Goal: Book appointment/travel/reservation

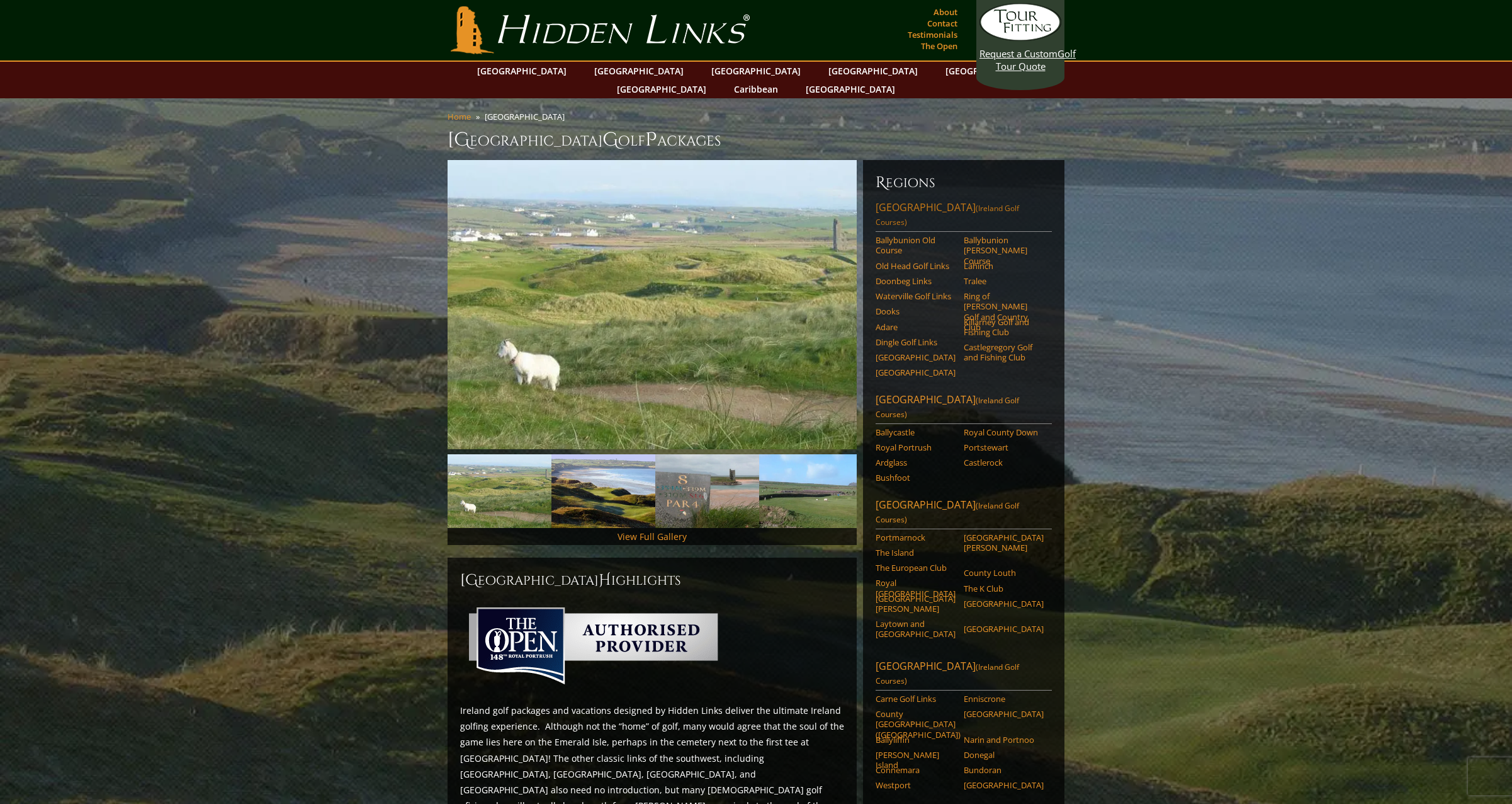
click at [982, 203] on span "(Ireland Golf Courses)" at bounding box center [947, 215] width 144 height 25
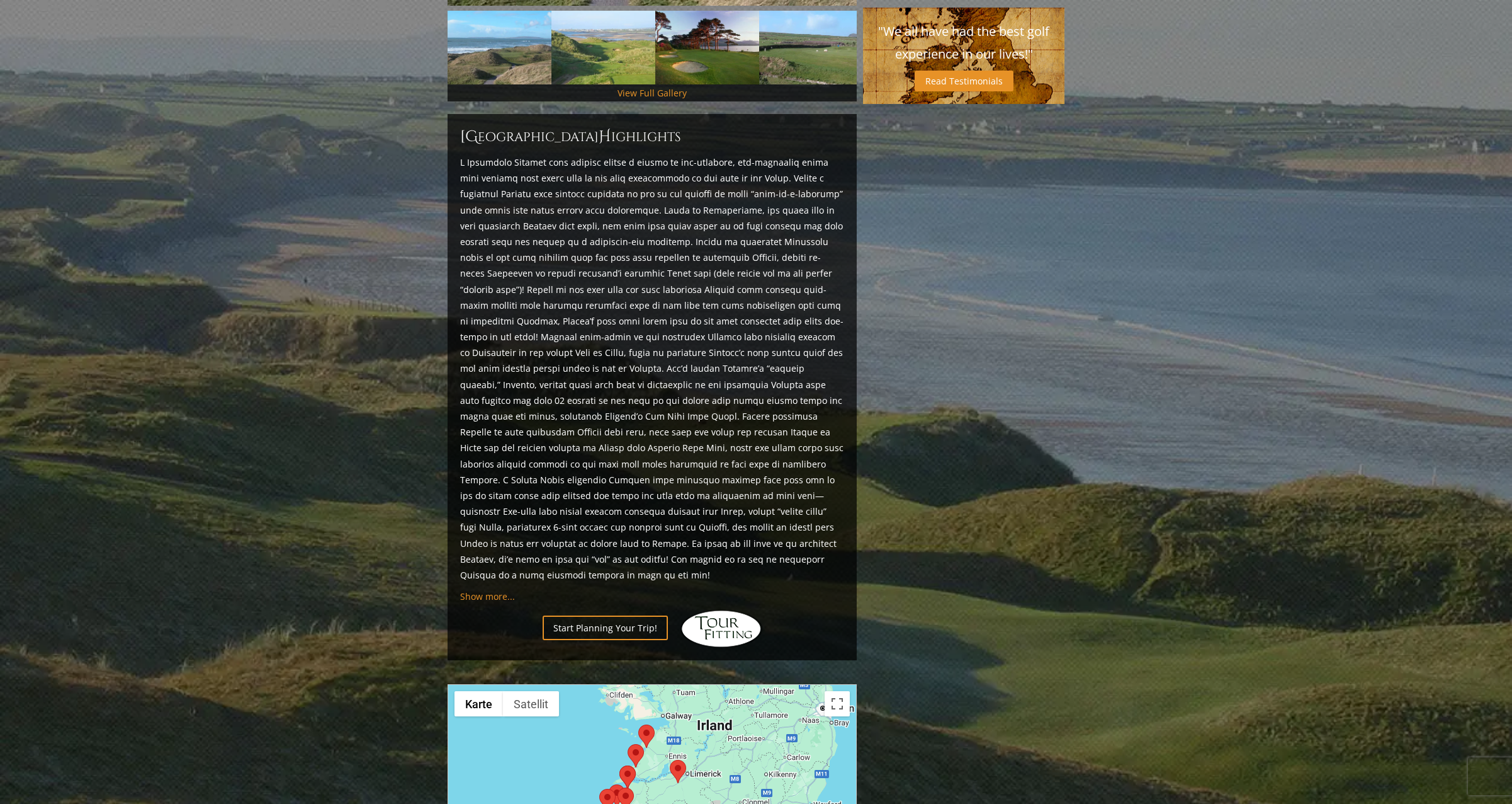
scroll to position [761, 0]
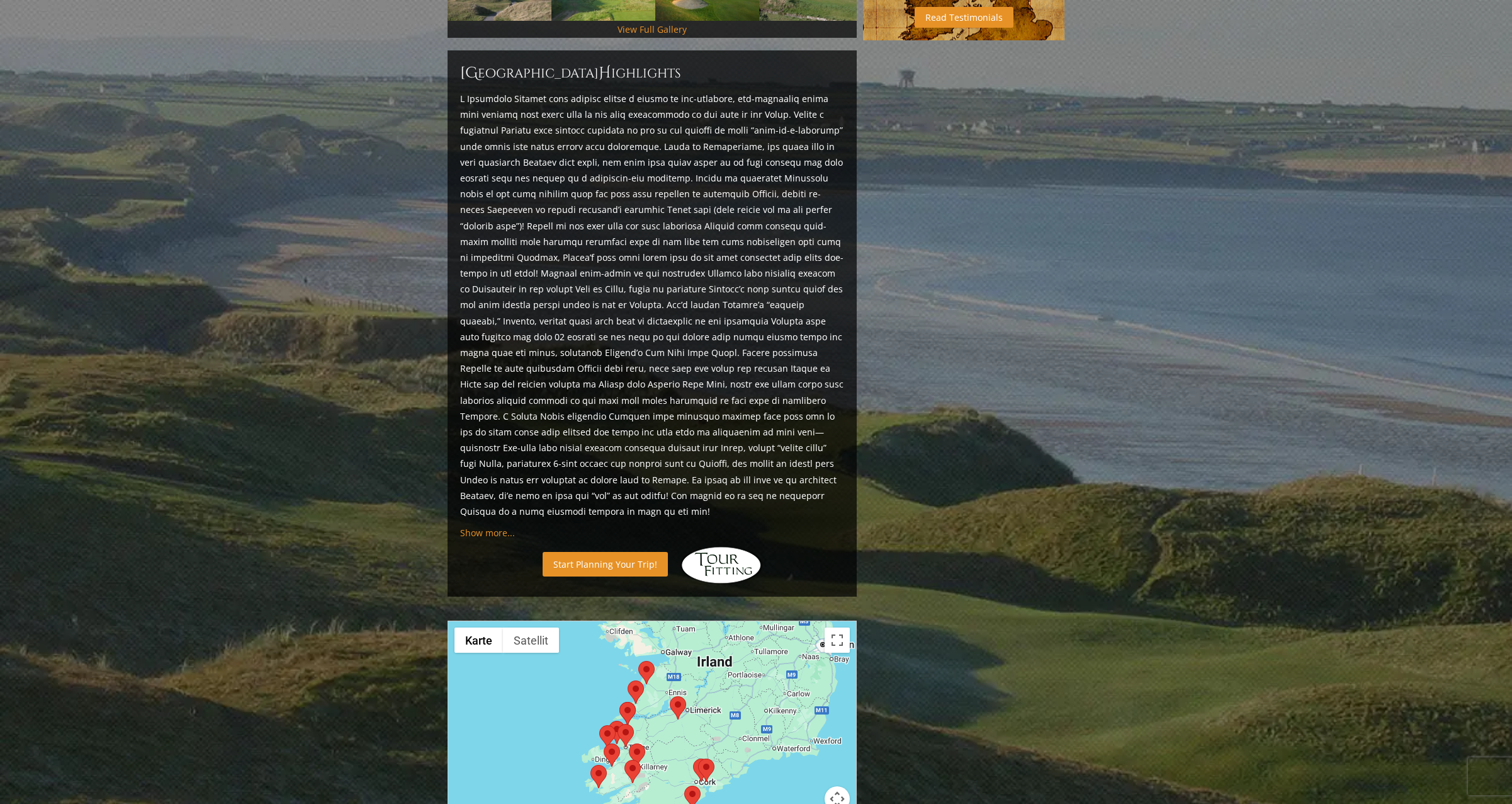
click at [623, 552] on link "Start Planning Your Trip!" at bounding box center [605, 564] width 125 height 25
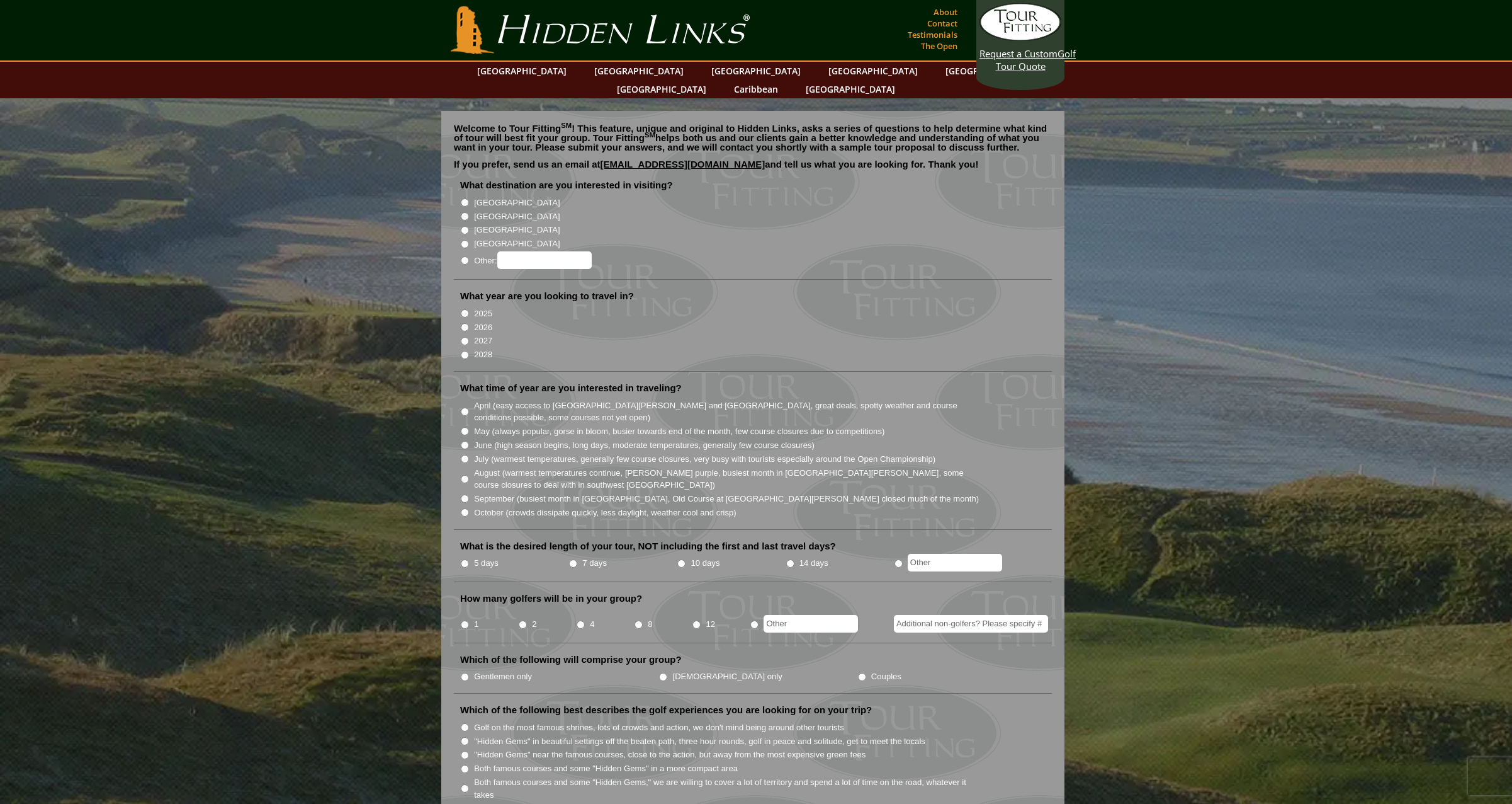
click at [465, 198] on input "[GEOGRAPHIC_DATA]" at bounding box center [465, 202] width 8 height 8
radio input "true"
click at [462, 337] on input "2027" at bounding box center [465, 341] width 8 height 8
radio input "true"
click at [462, 559] on input "5 days" at bounding box center [465, 563] width 8 height 8
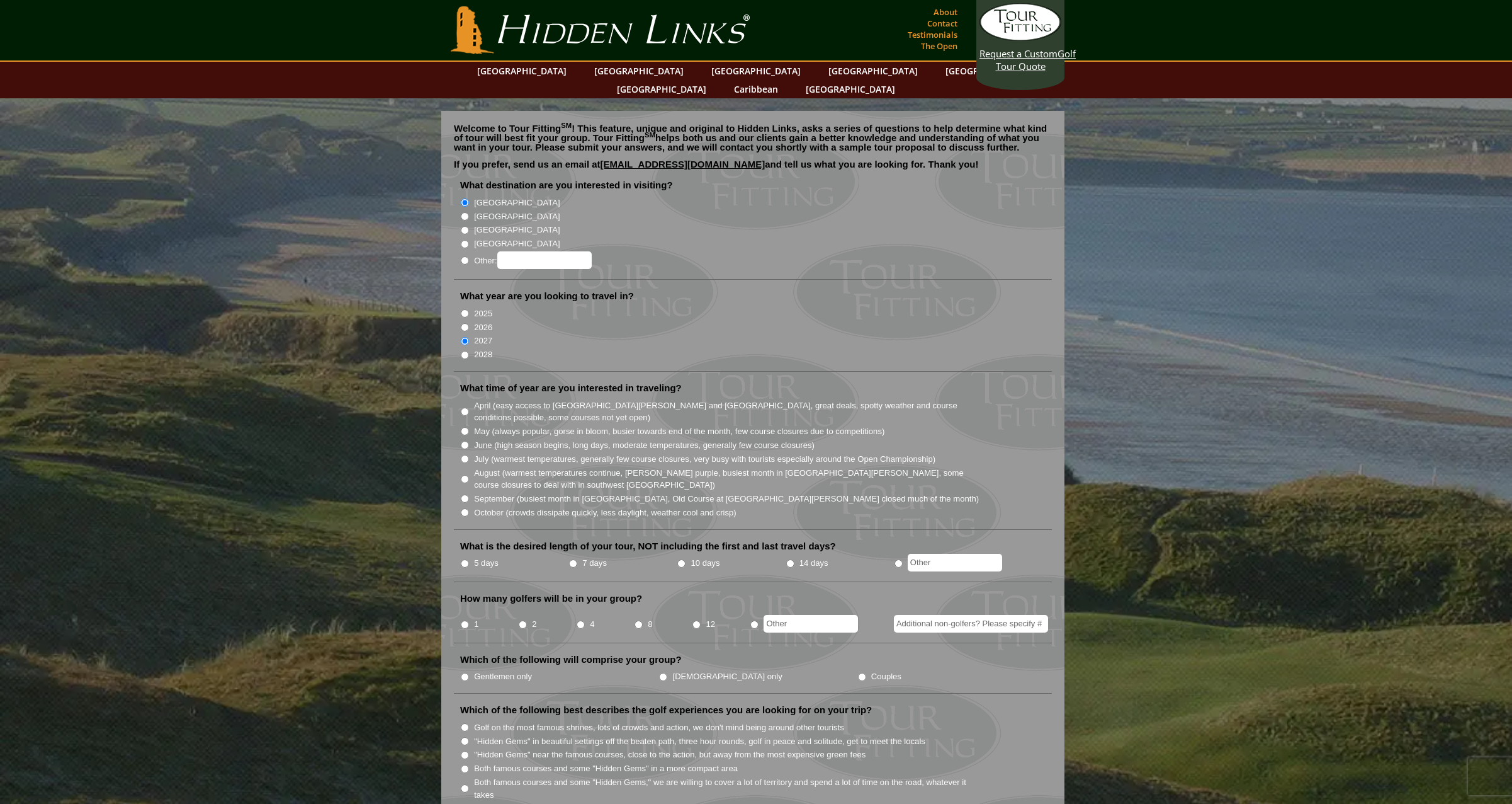
radio input "true"
click at [580, 621] on input "4" at bounding box center [581, 624] width 8 height 8
radio input "true"
click at [466, 673] on input "Gentlemen only" at bounding box center [465, 677] width 8 height 8
radio input "true"
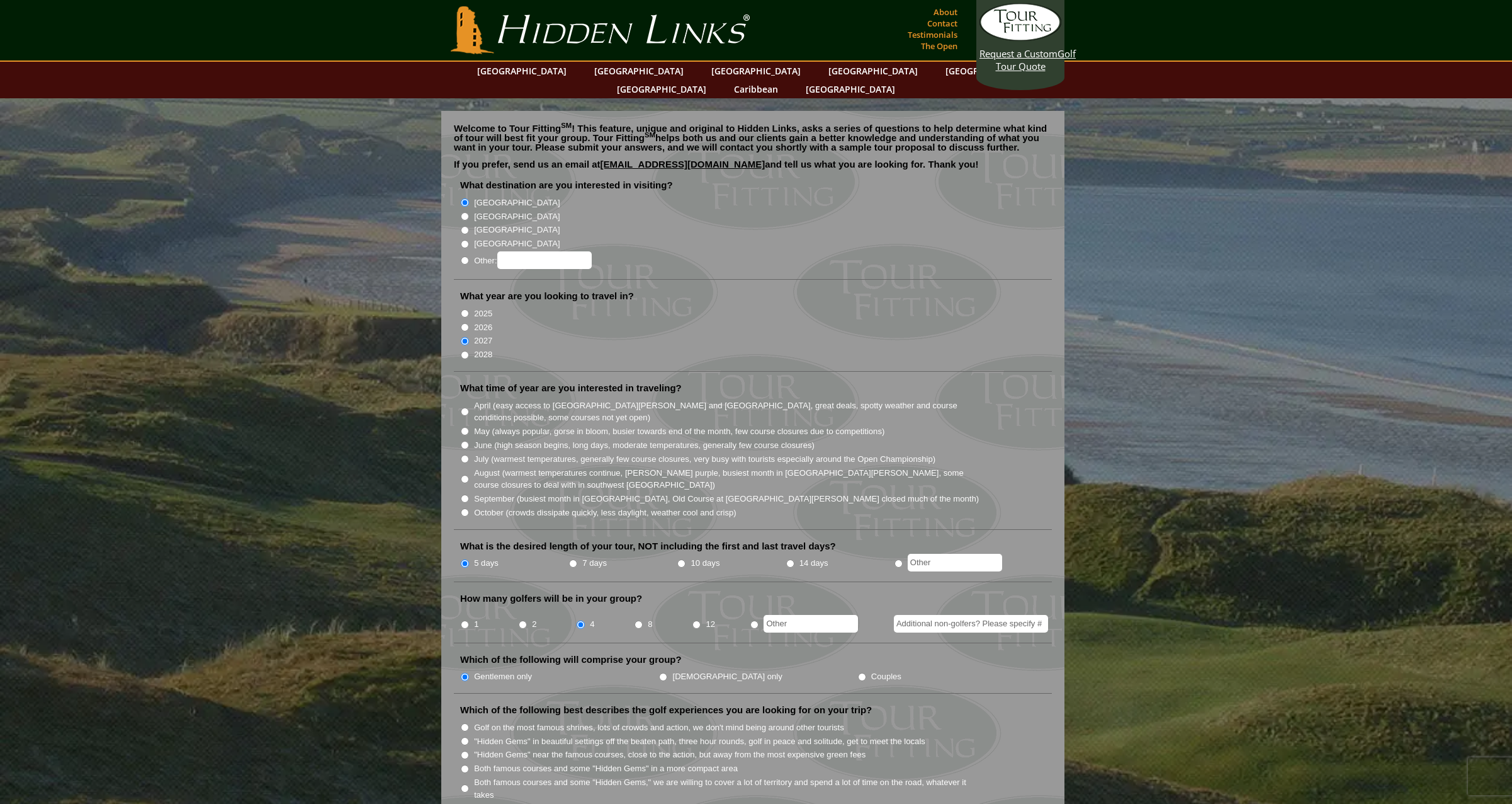
click at [462, 494] on input "September (busiest month in Ireland, Old Course at St. Andrews closed much of t…" at bounding box center [465, 498] width 8 height 8
radio input "true"
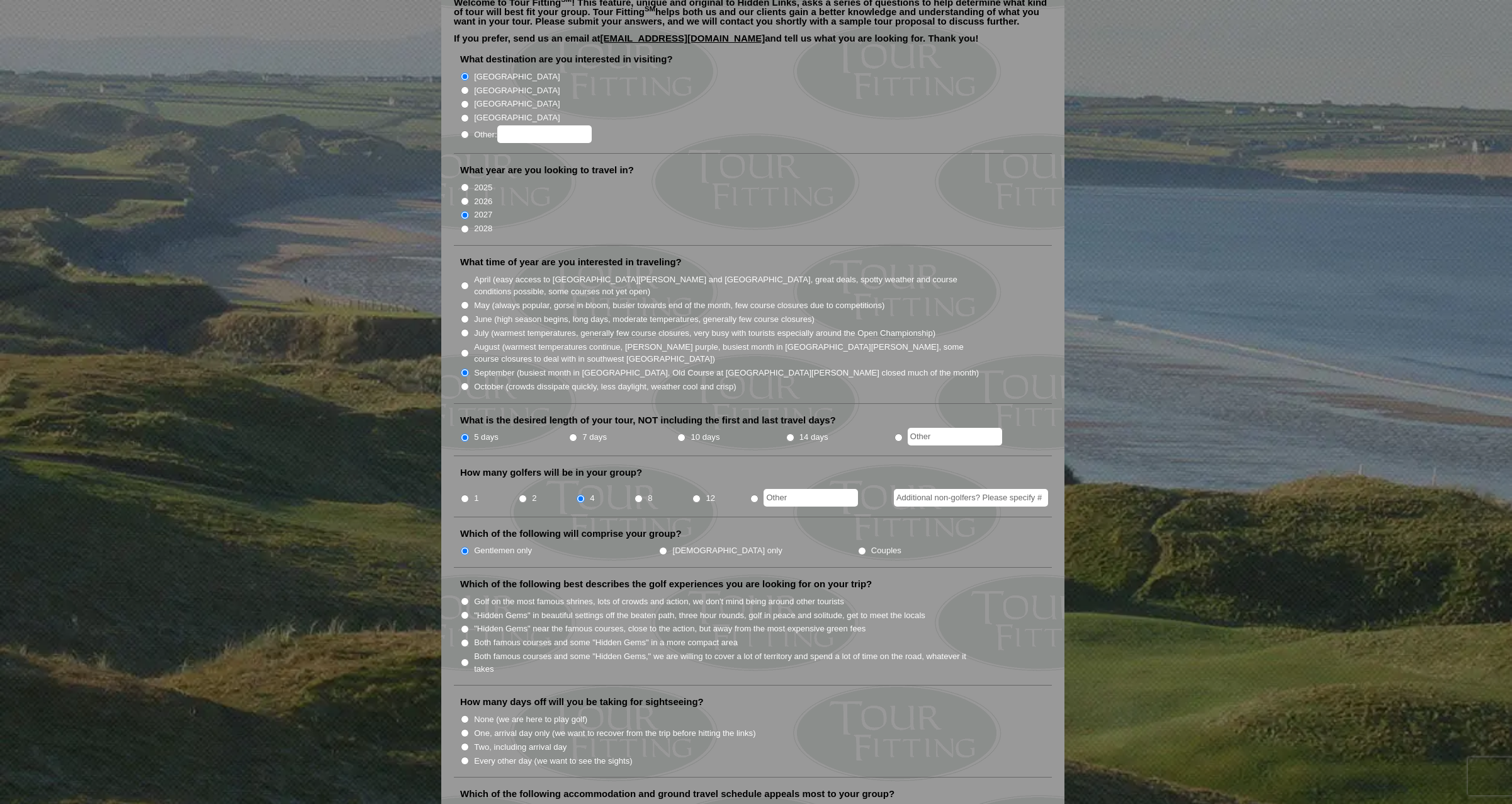
scroll to position [189, 0]
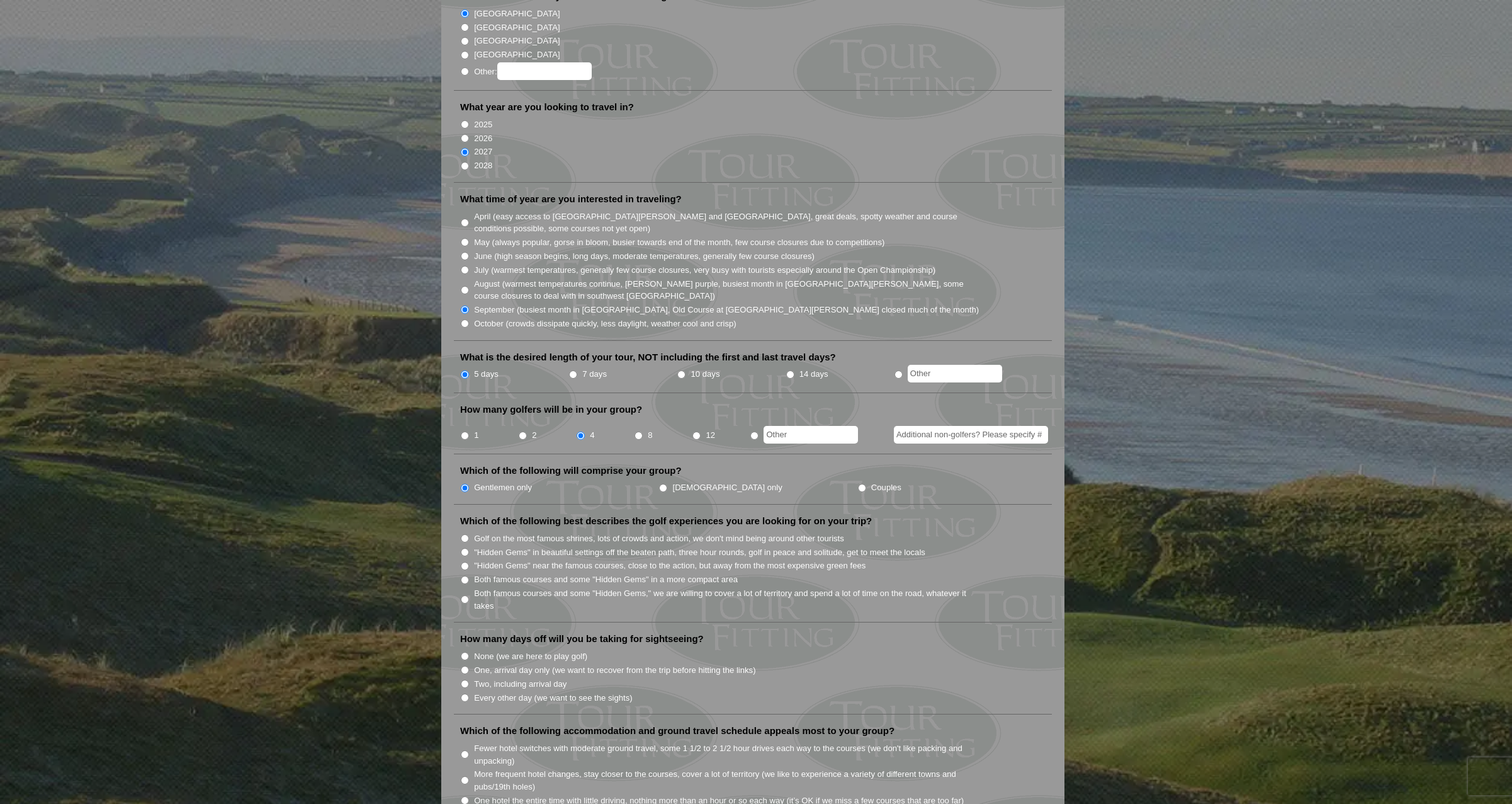
click at [466, 576] on input "Both famous courses and some "Hidden Gems" in a more compact area" at bounding box center [465, 579] width 8 height 8
radio input "true"
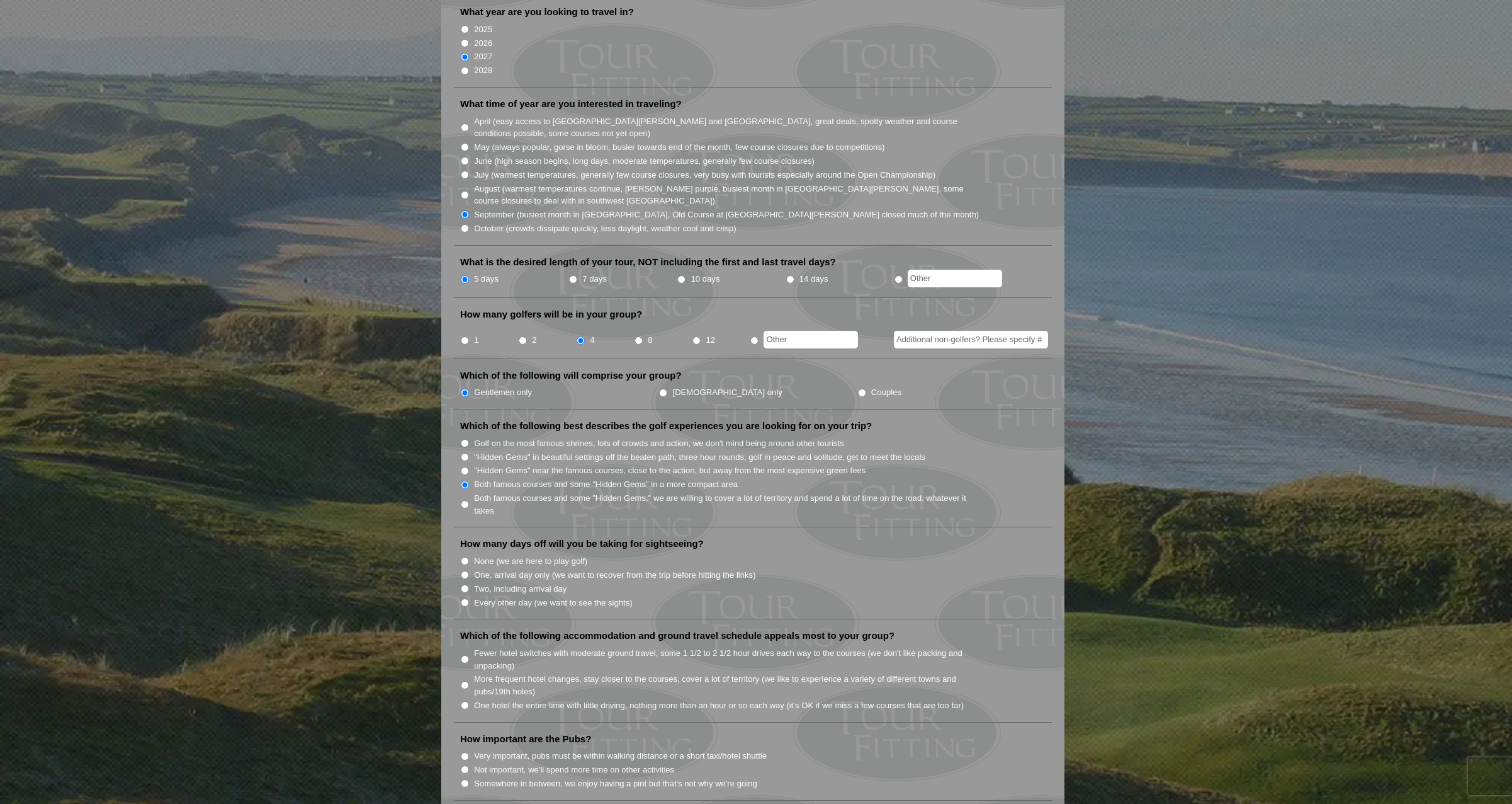
scroll to position [315, 0]
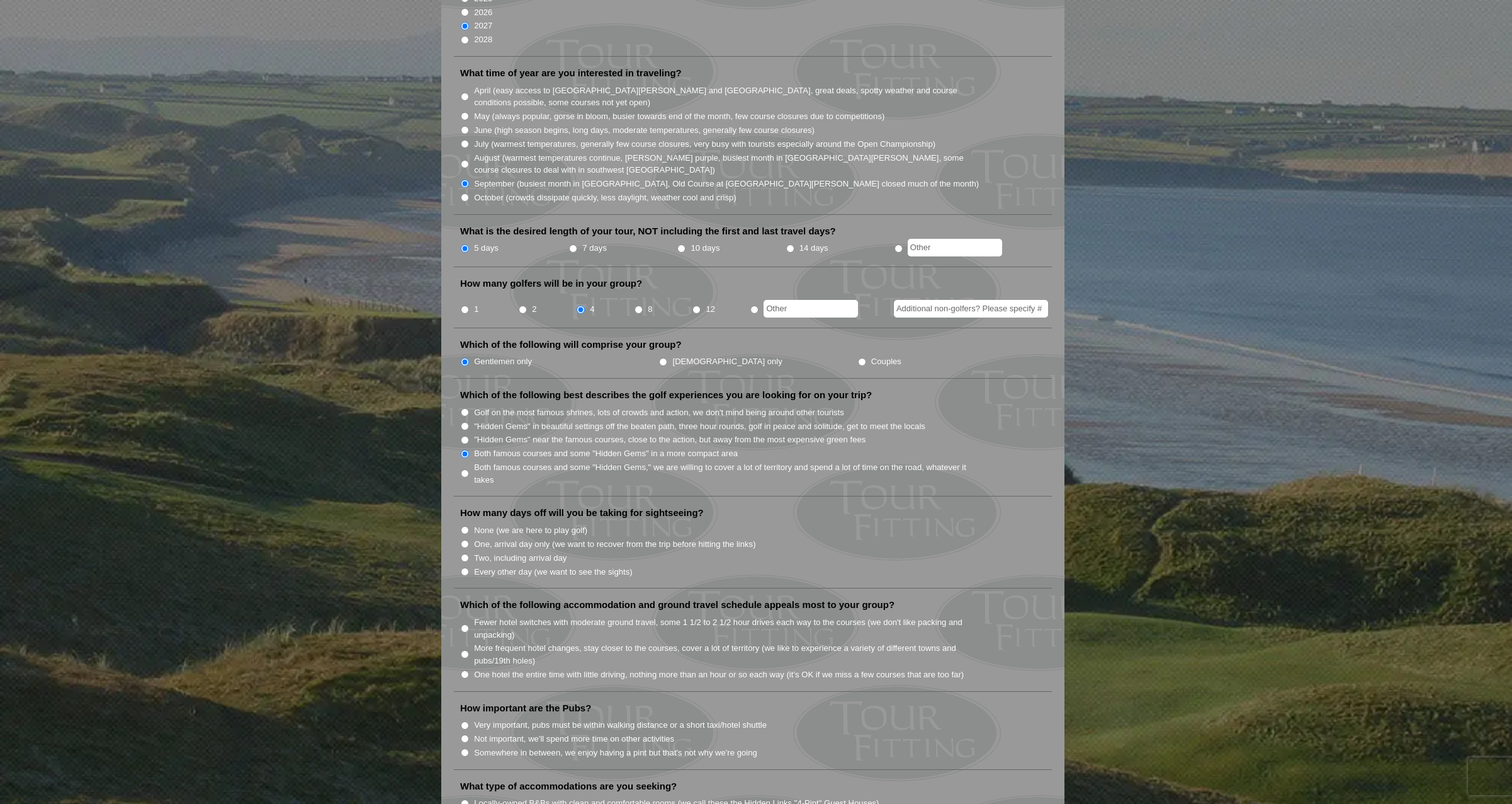
click at [466, 554] on input "Two, including arrival day" at bounding box center [465, 558] width 8 height 8
radio input "true"
click at [574, 244] on input "7 days" at bounding box center [573, 248] width 8 height 8
radio input "true"
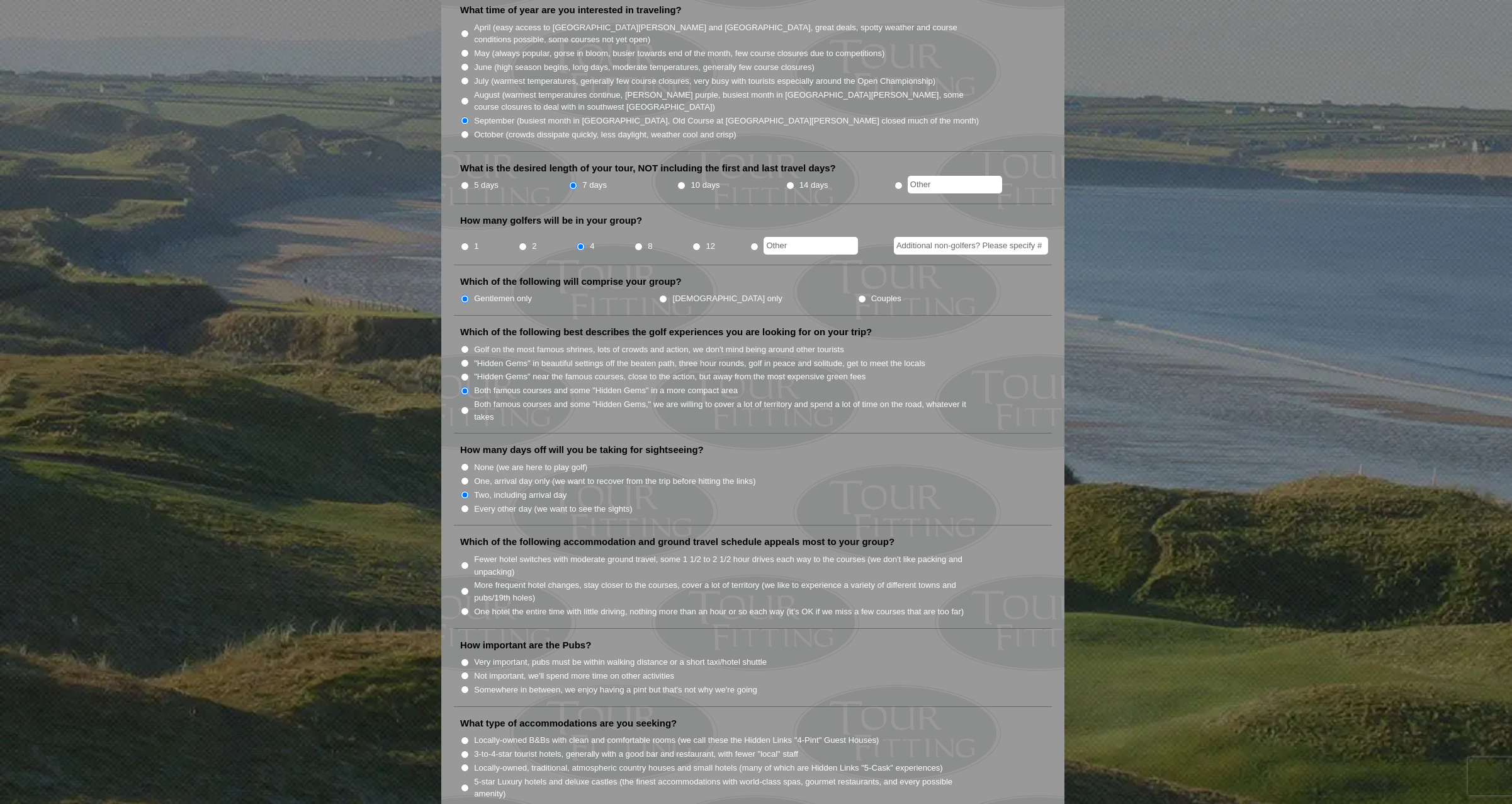
scroll to position [441, 0]
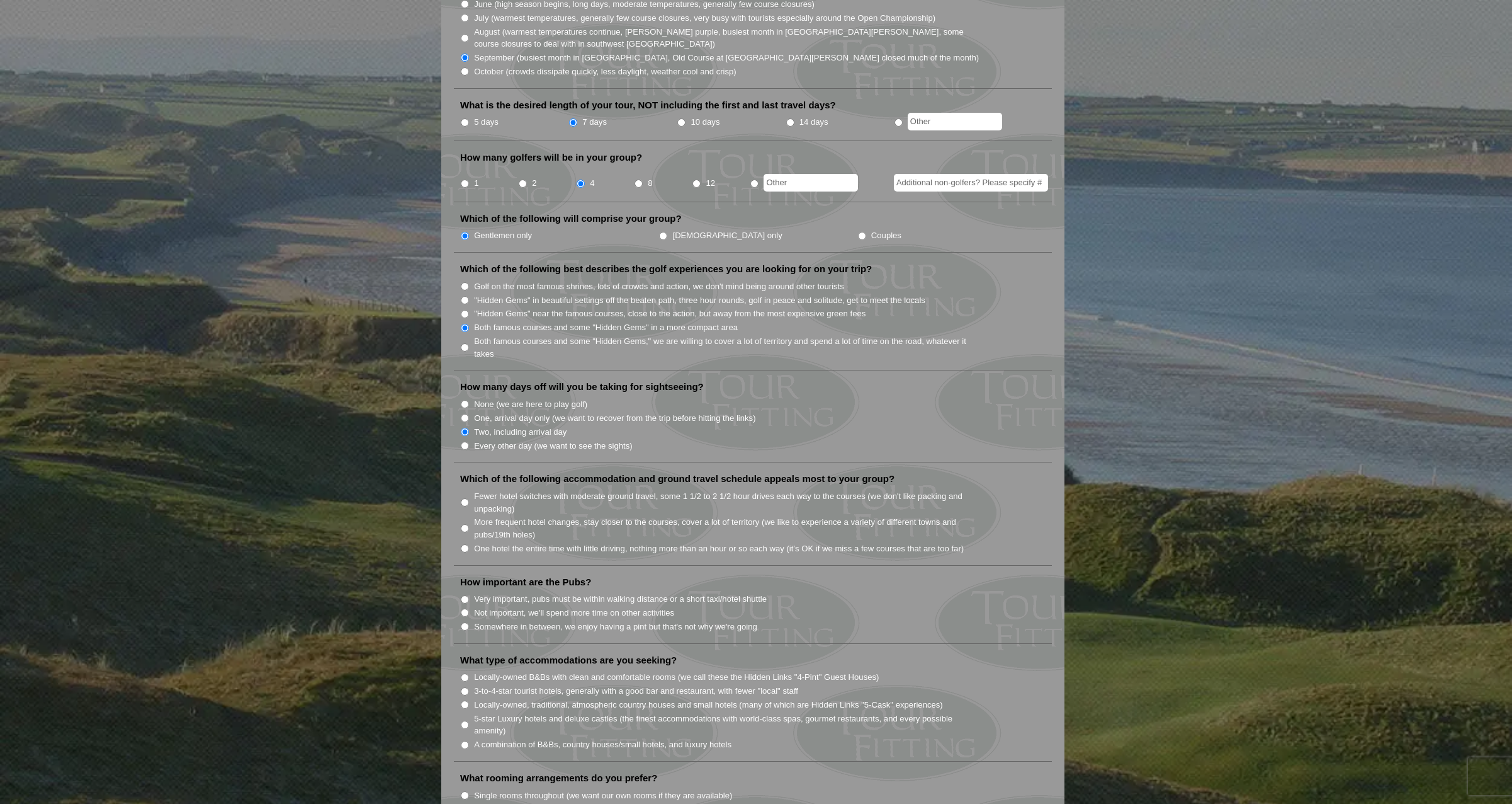
click at [466, 524] on input "More frequent hotel changes, stay closer to the courses, cover a lot of territo…" at bounding box center [465, 528] width 8 height 8
radio input "true"
click at [465, 595] on input "Very important, pubs must be within walking distance or a short taxi/hotel shut…" at bounding box center [465, 599] width 8 height 8
radio input "true"
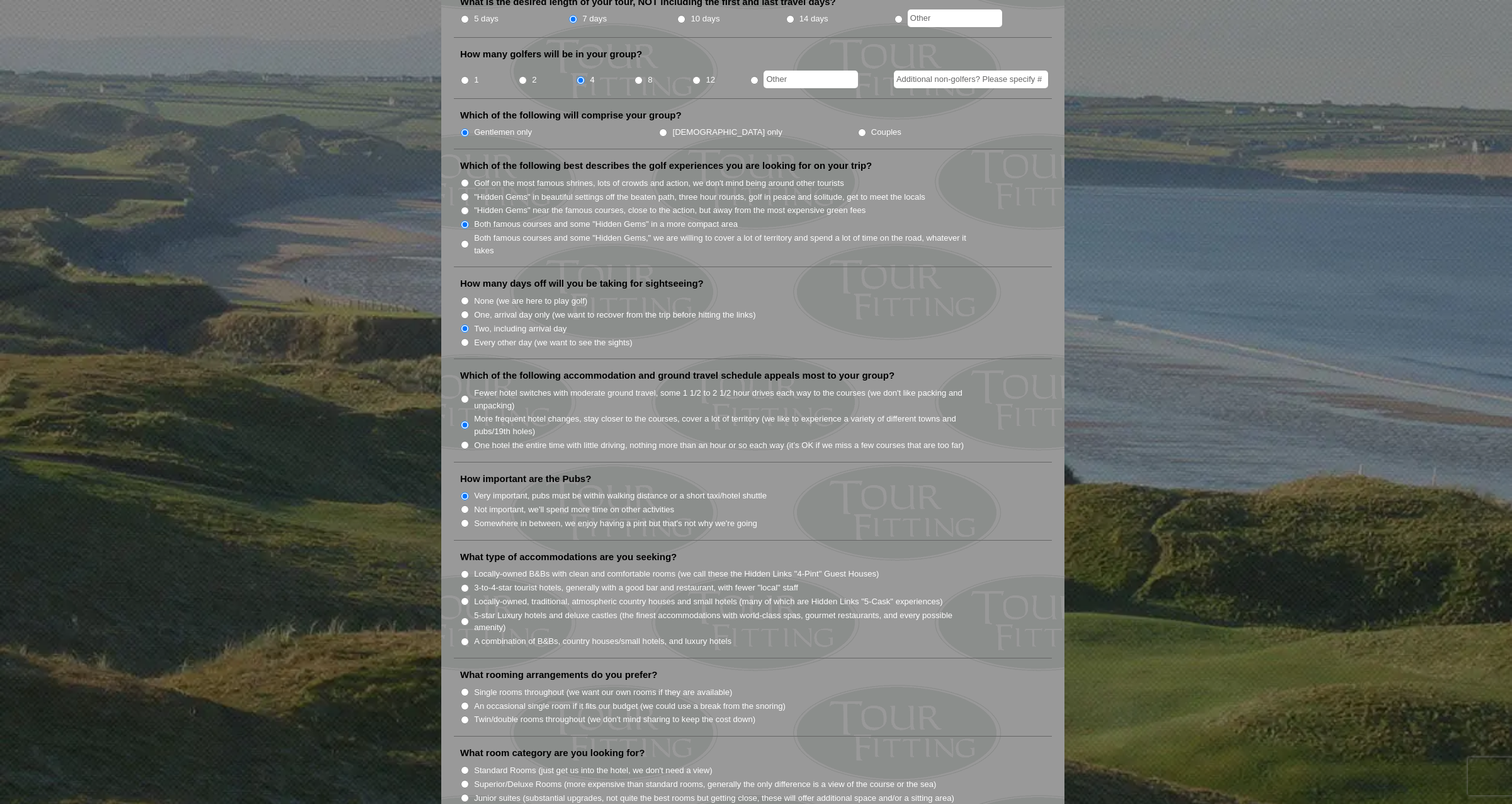
scroll to position [567, 0]
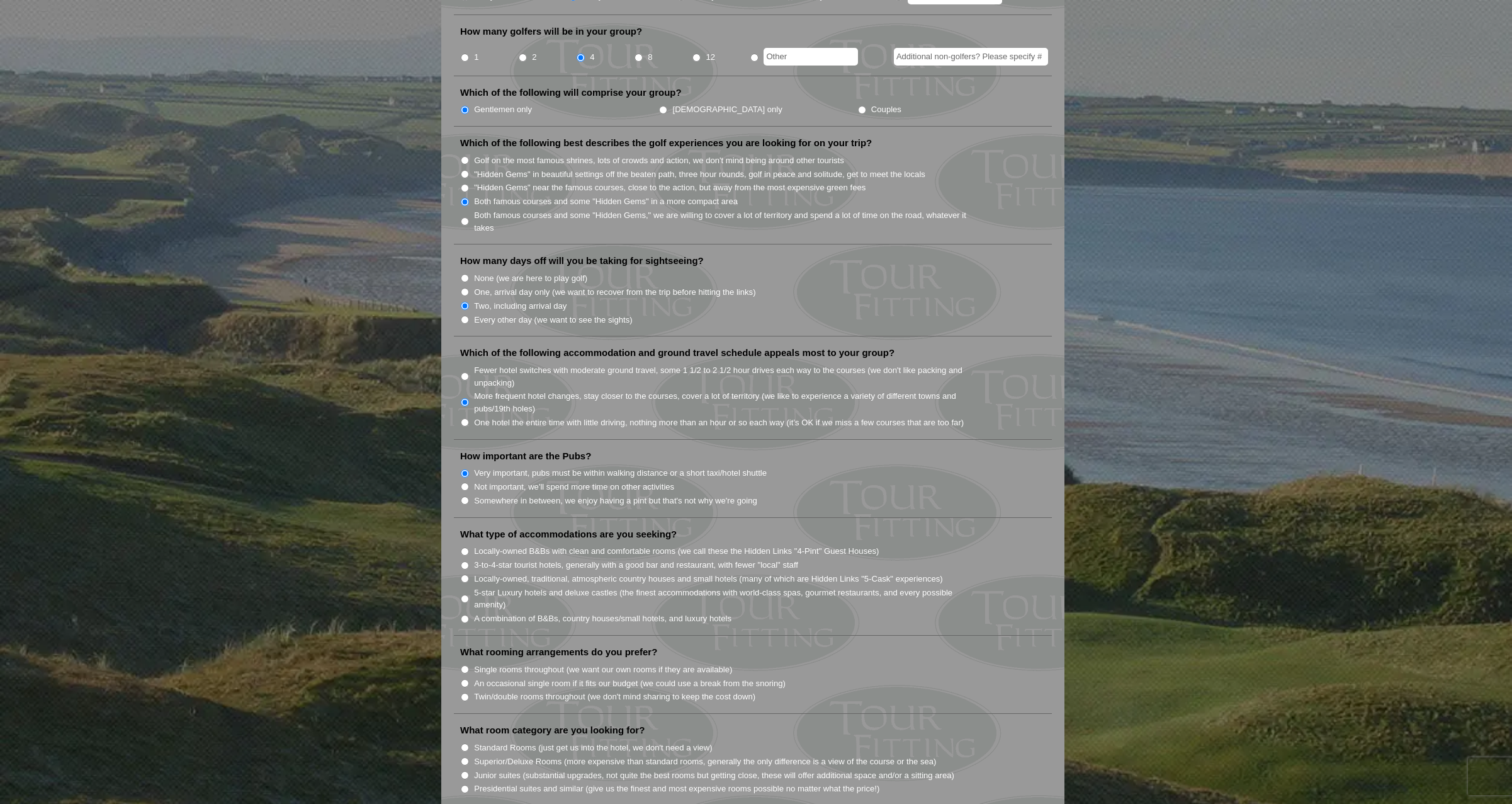
click at [462, 615] on input "A combination of B&Bs, country houses/small hotels, and luxury hotels" at bounding box center [465, 618] width 8 height 8
radio input "true"
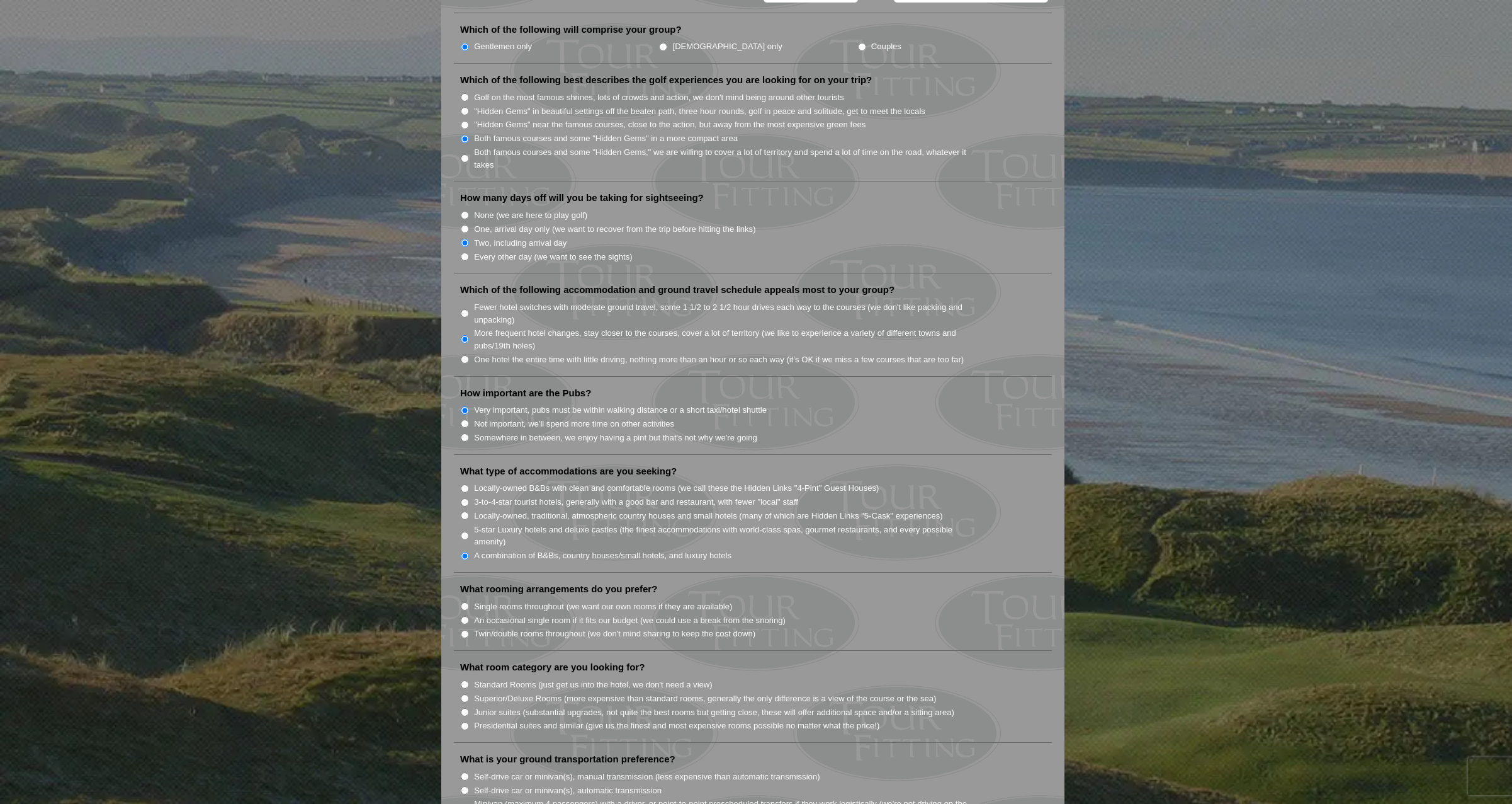
scroll to position [692, 0]
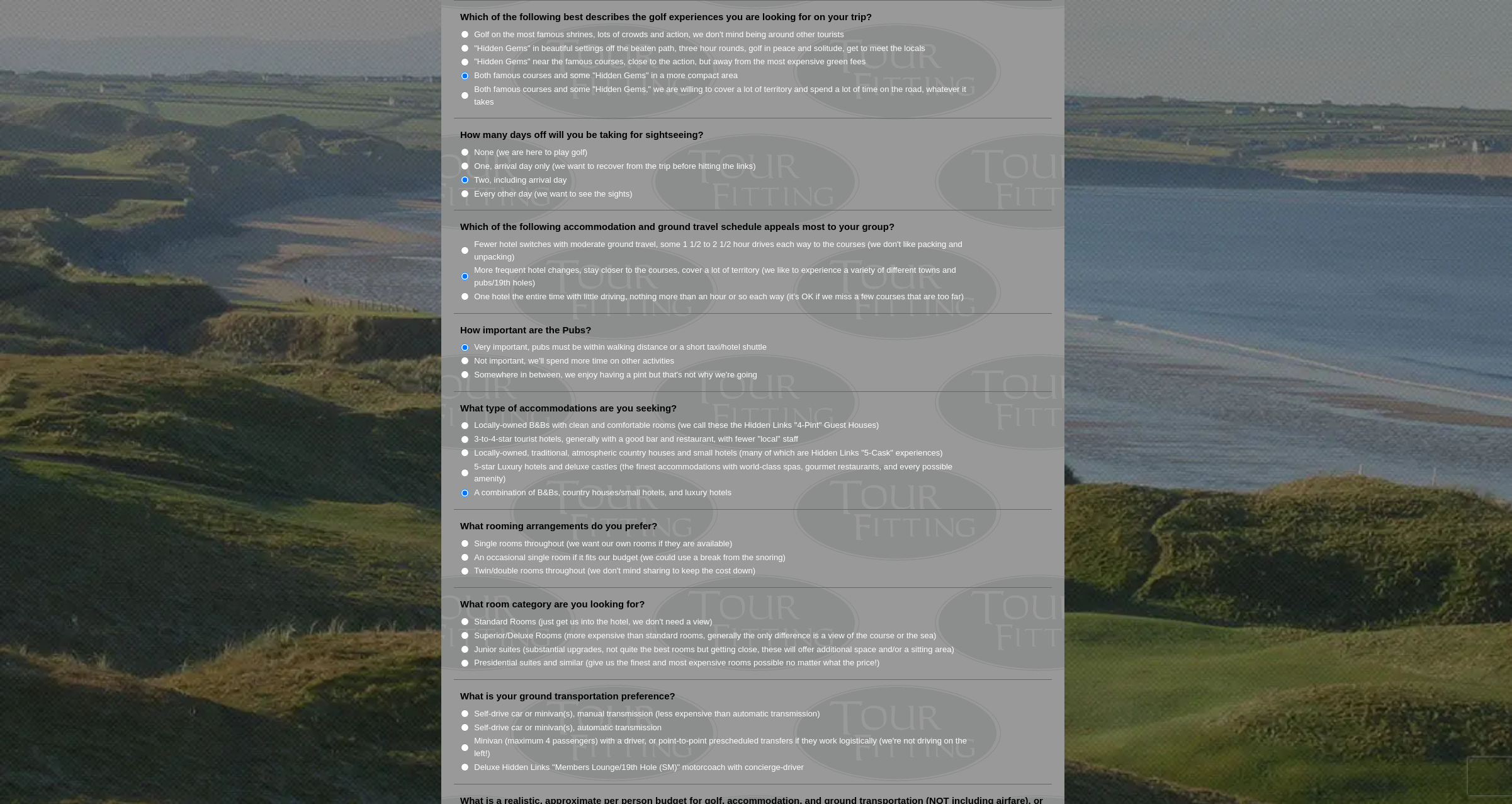
click at [467, 567] on input "Twin/double rooms throughout (we don't mind sharing to keep the cost down)" at bounding box center [465, 570] width 8 height 8
radio input "true"
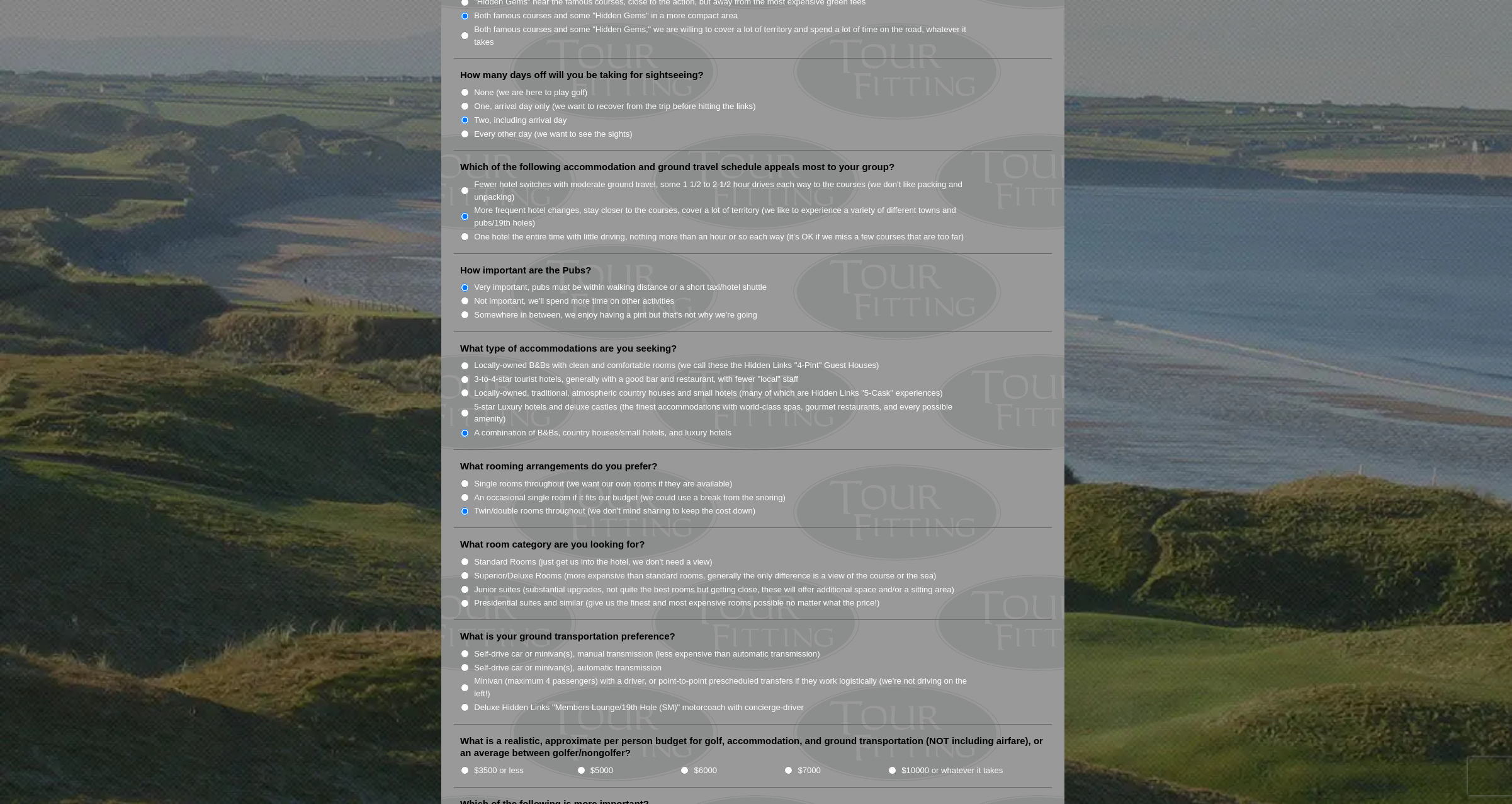
scroll to position [756, 0]
click at [465, 568] on input "Superior/Deluxe Rooms (more expensive than standard rooms, generally the only d…" at bounding box center [465, 572] width 8 height 8
radio input "true"
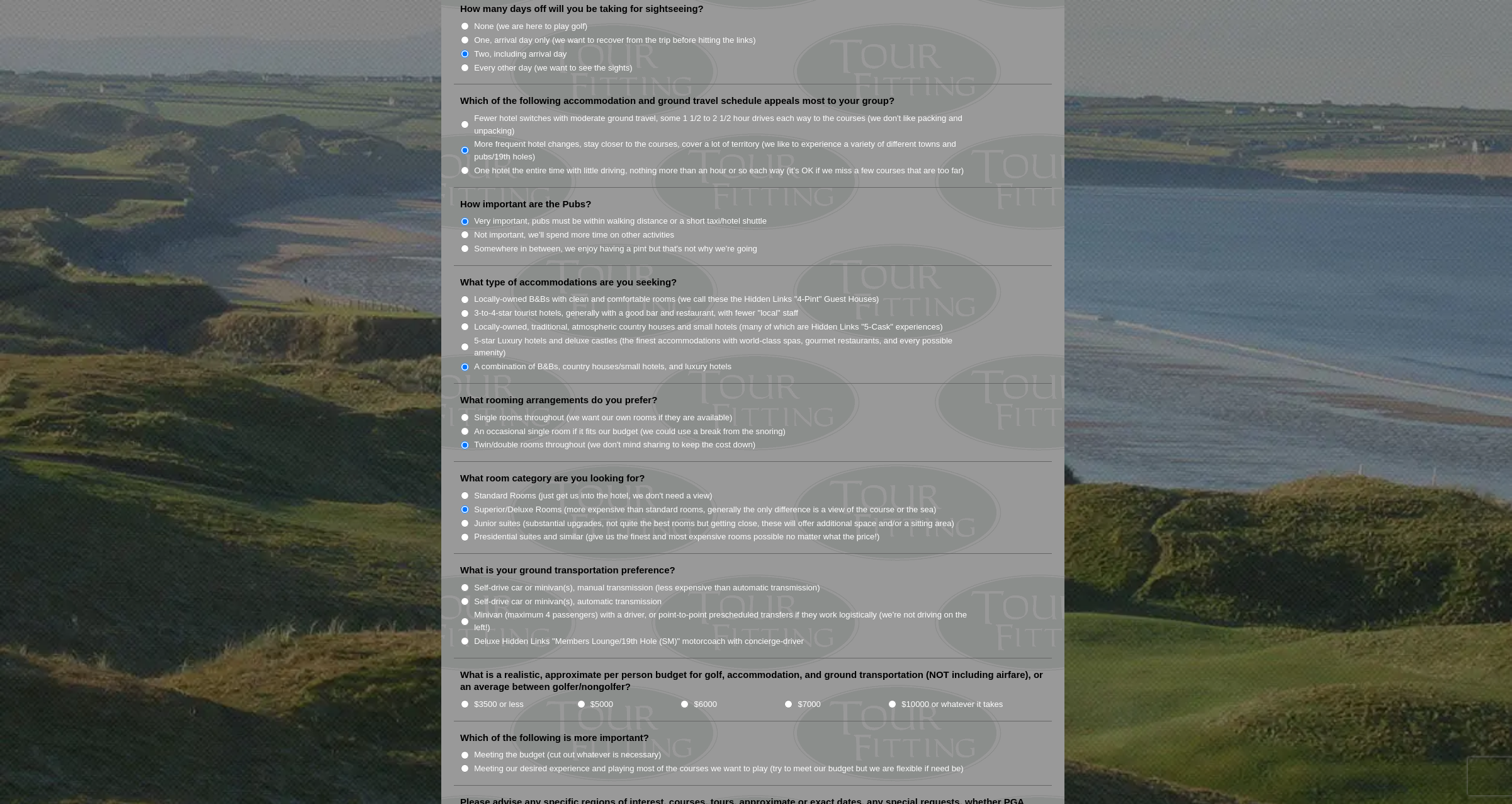
scroll to position [882, 0]
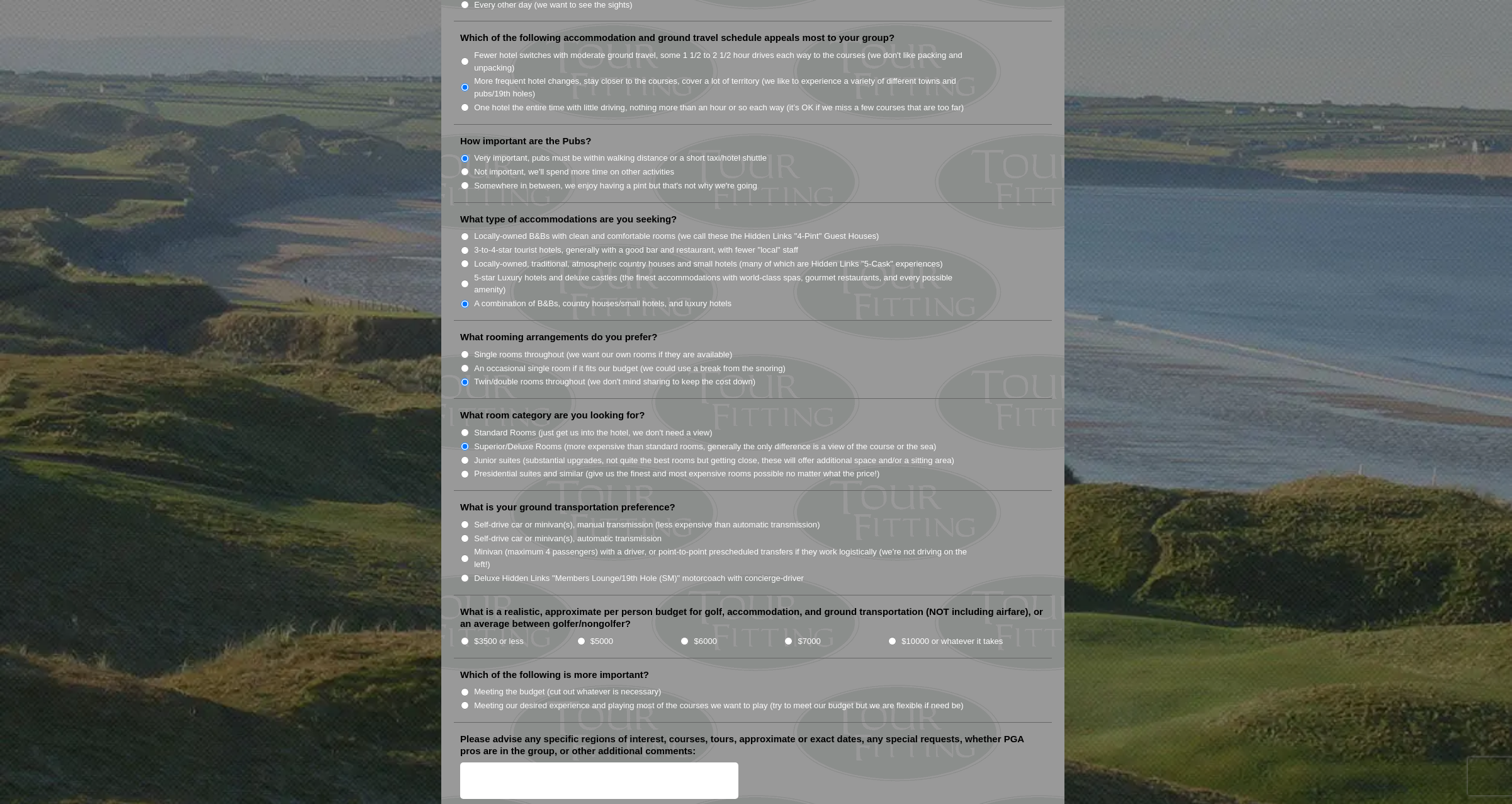
click at [465, 554] on input "Minivan (maximum 4 passengers) with a driver, or point-to-point prescheduled tr…" at bounding box center [465, 558] width 8 height 8
radio input "true"
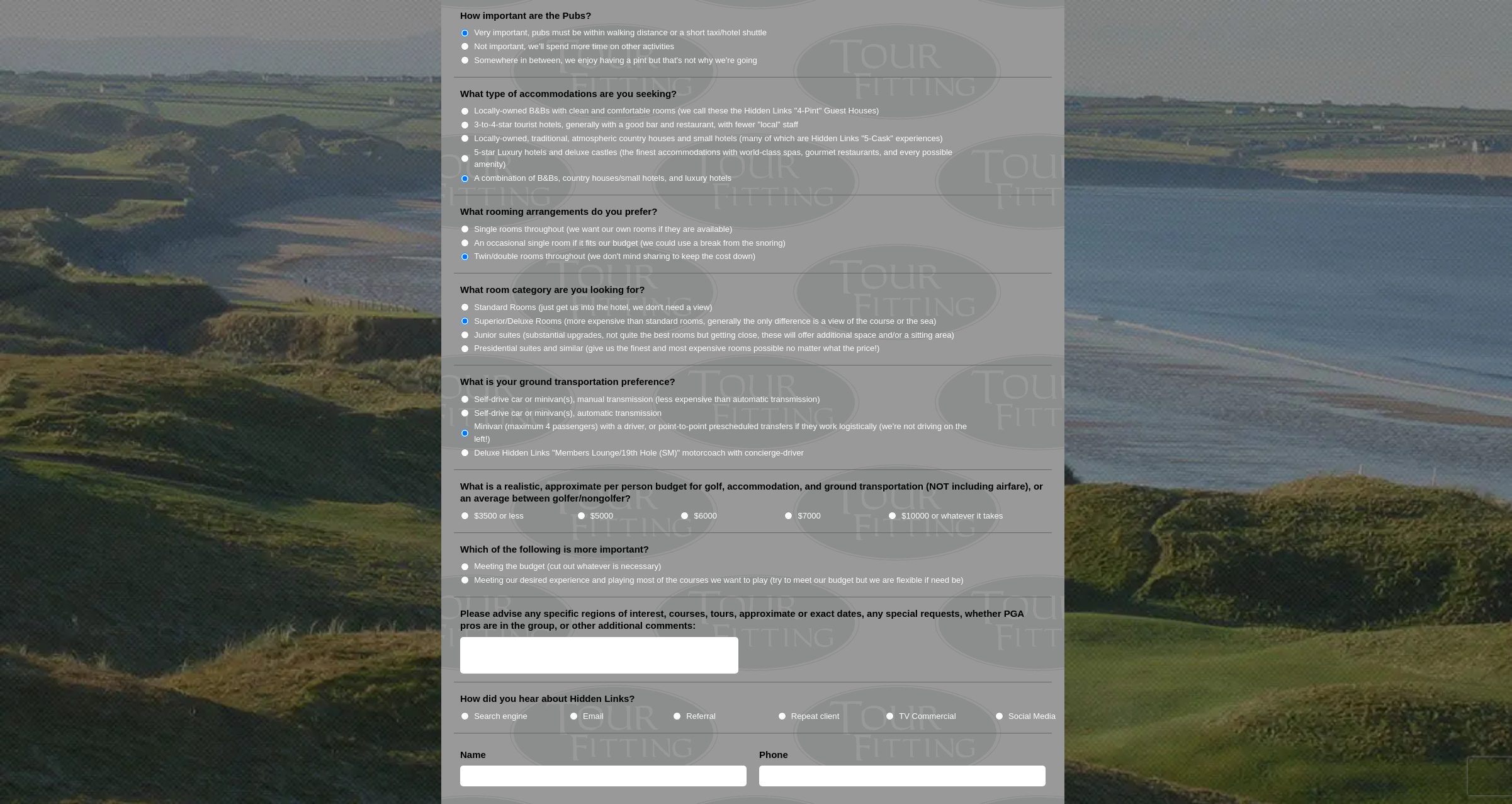
scroll to position [1008, 0]
click at [581, 511] on input "$5000" at bounding box center [581, 514] width 8 height 8
radio input "true"
click at [463, 561] on input "Meeting the budget (cut out whatever is necessary)" at bounding box center [465, 565] width 8 height 8
radio input "true"
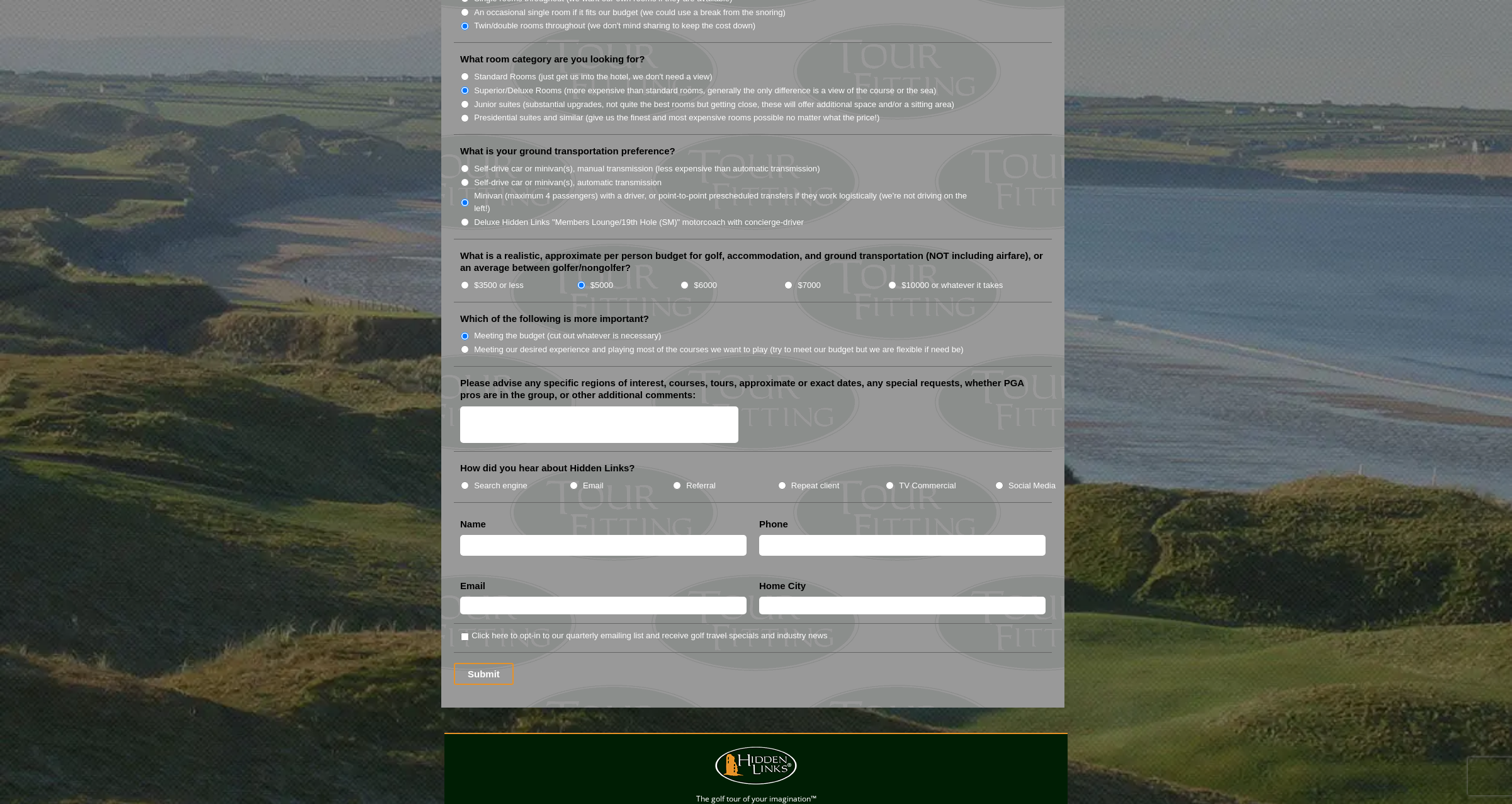
scroll to position [1260, 0]
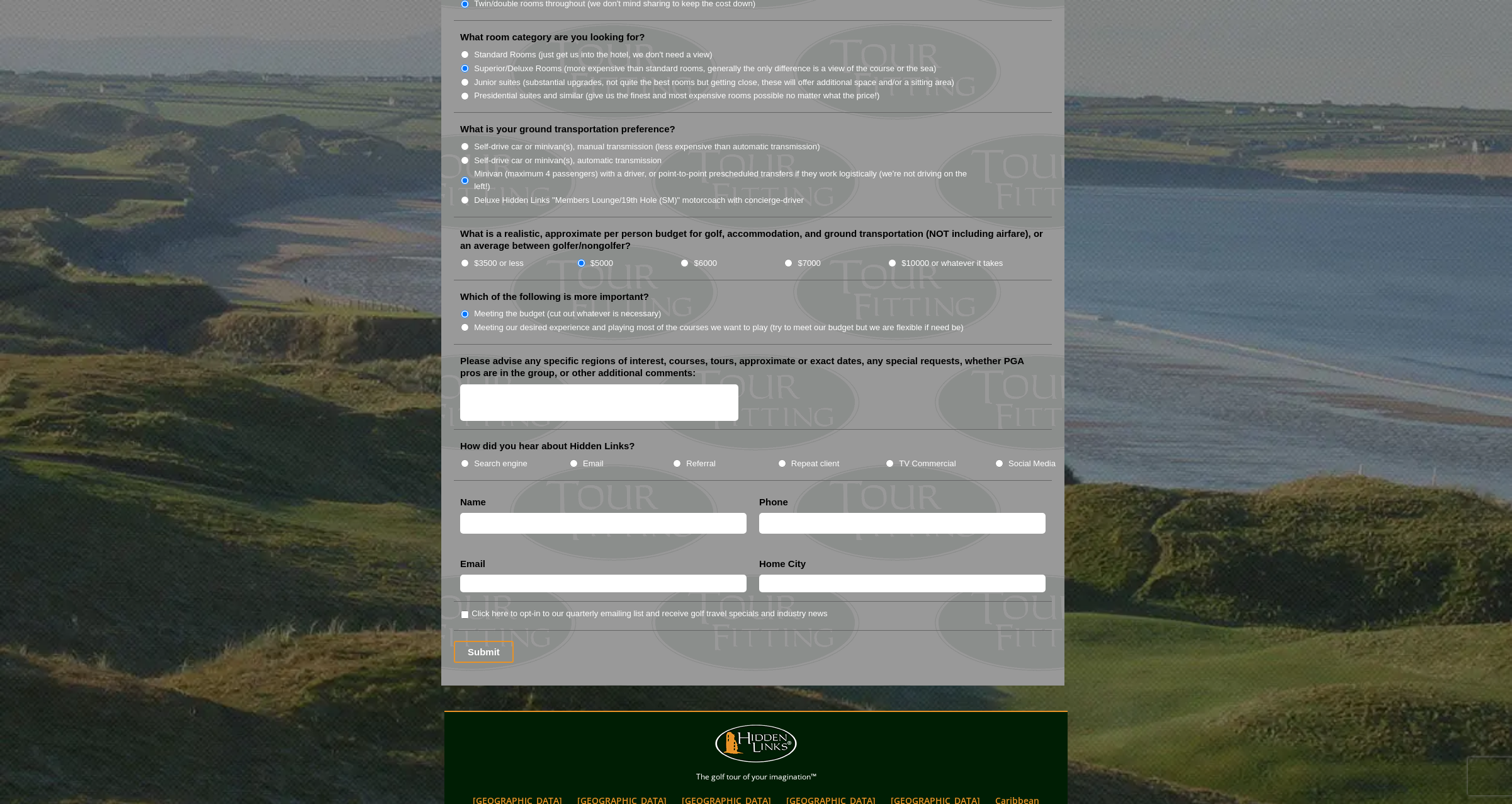
click at [605, 513] on input "text" at bounding box center [603, 523] width 287 height 21
type input "Tobias Bauer"
type input "a"
type input "said-tobias_bauer@web.de"
click at [496, 641] on input "Submit" at bounding box center [484, 651] width 60 height 22
